Goal: Task Accomplishment & Management: Manage account settings

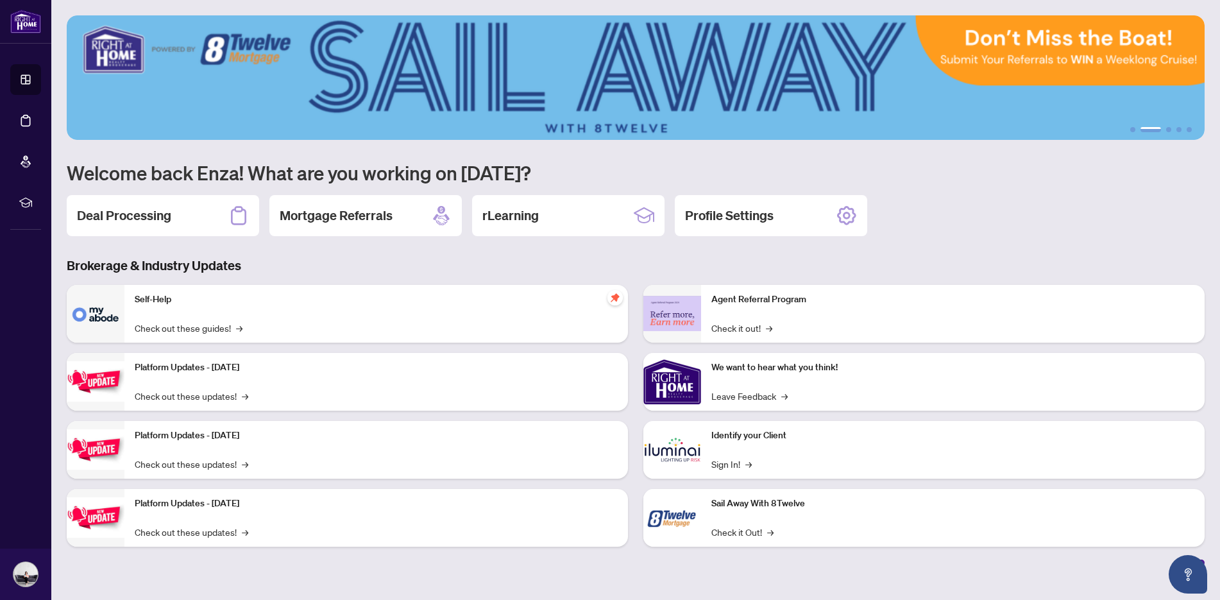
click at [158, 204] on div "Deal Processing" at bounding box center [163, 215] width 192 height 41
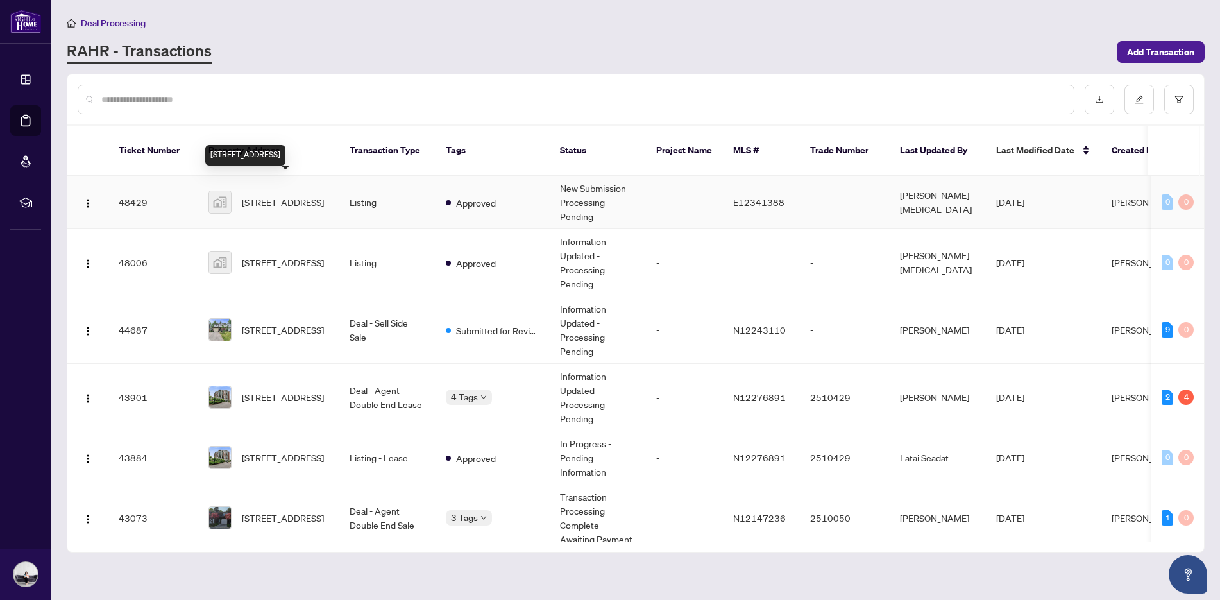
click at [282, 195] on span "69 Benleigh Drive, Scarborough, ON, Canada" at bounding box center [283, 202] width 82 height 14
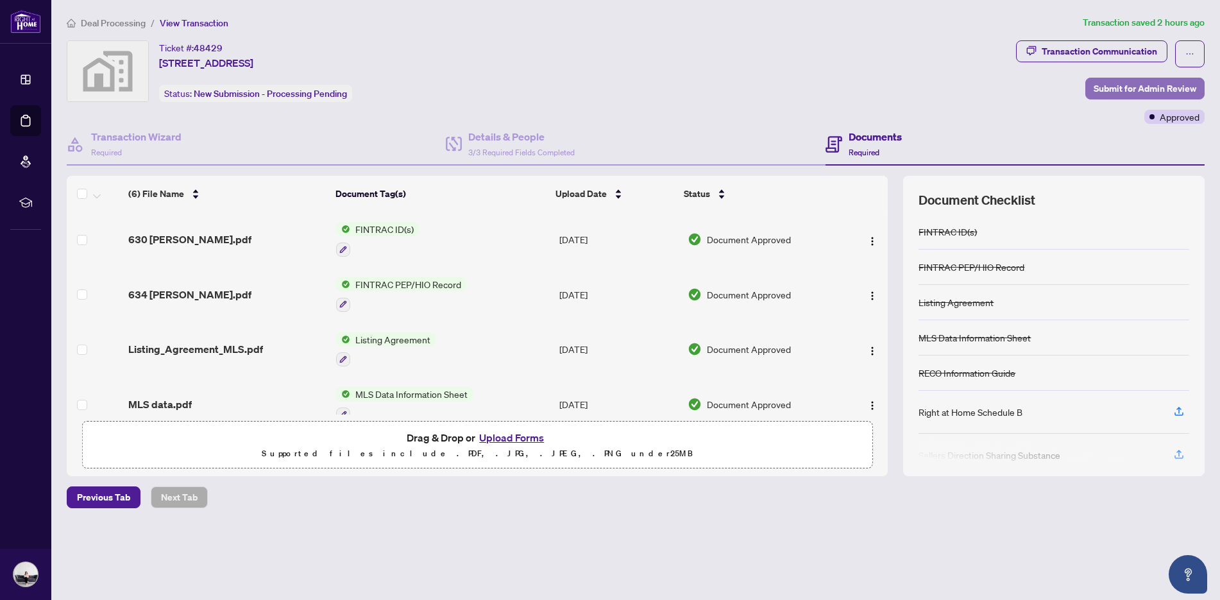
click at [1178, 85] on span "Submit for Admin Review" at bounding box center [1145, 88] width 103 height 21
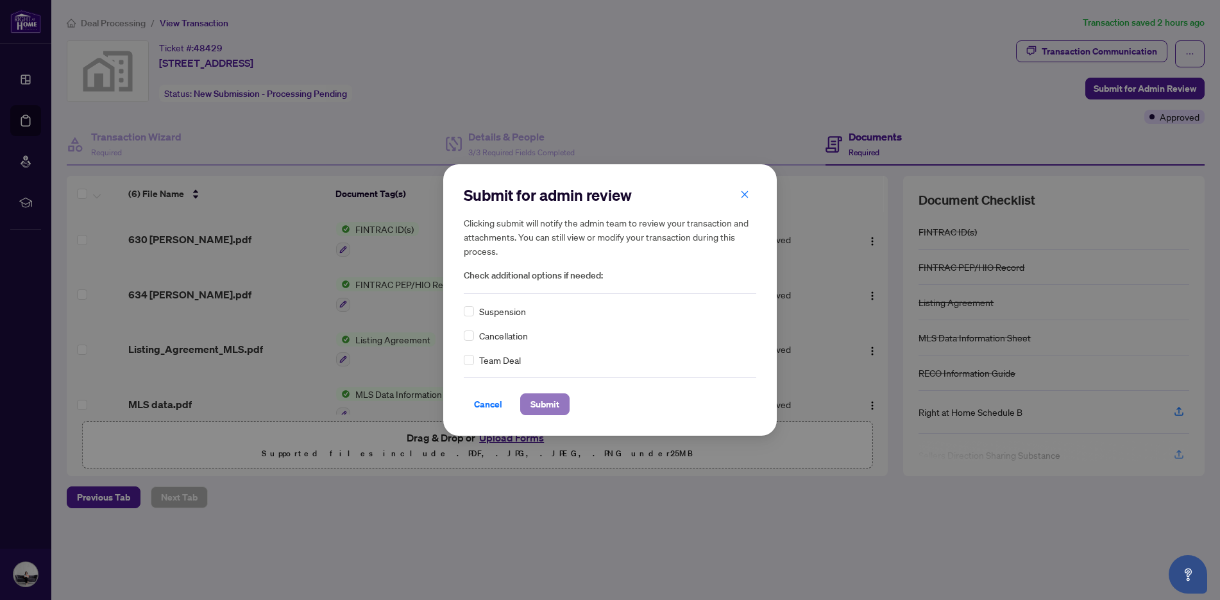
click at [536, 401] on span "Submit" at bounding box center [544, 404] width 29 height 21
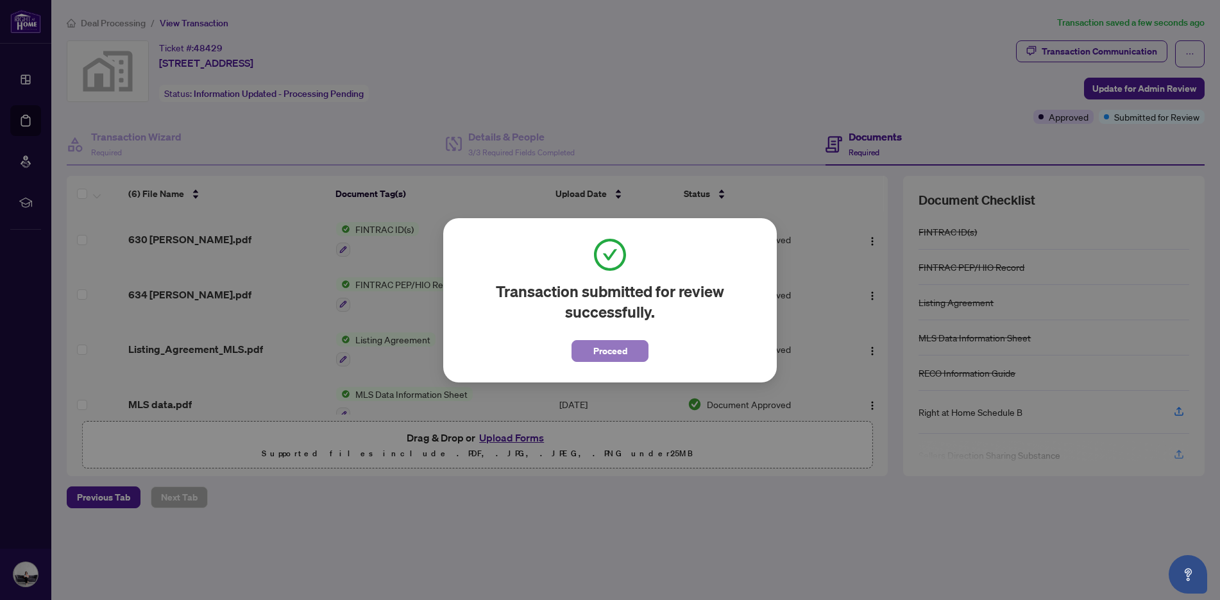
click at [586, 355] on button "Proceed" at bounding box center [610, 351] width 77 height 22
